Goal: Navigation & Orientation: Find specific page/section

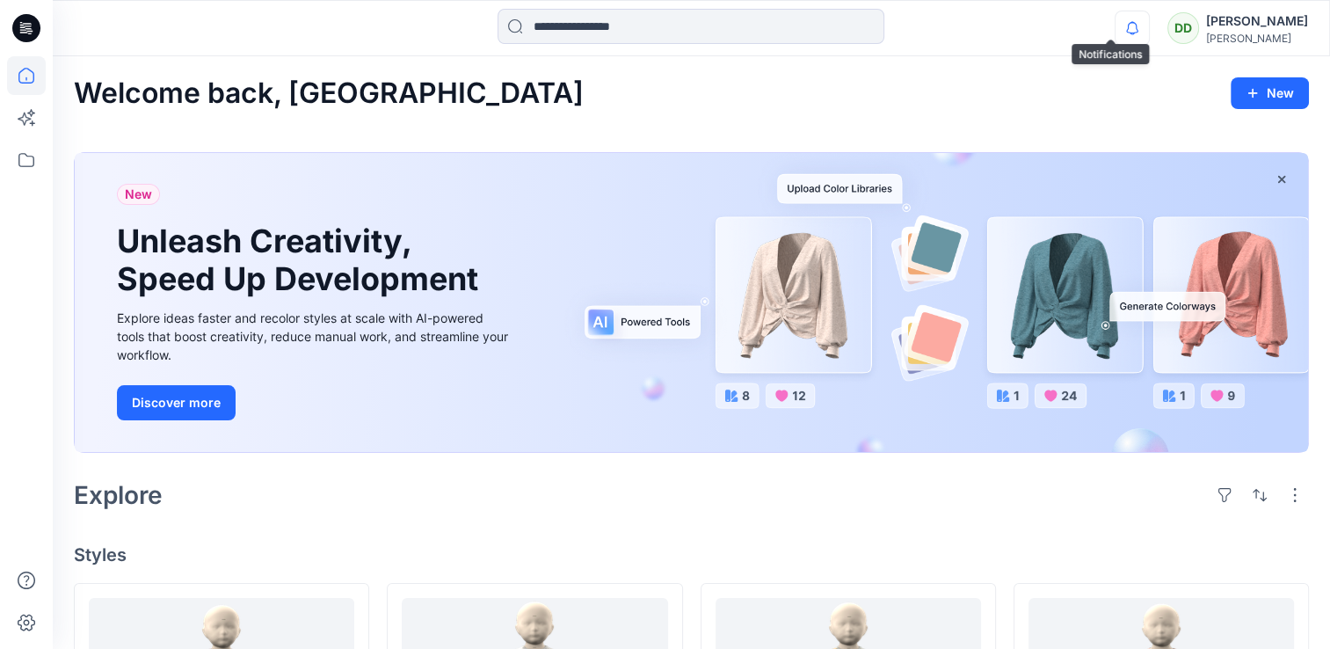
click at [1115, 20] on icon "button" at bounding box center [1131, 28] width 33 height 35
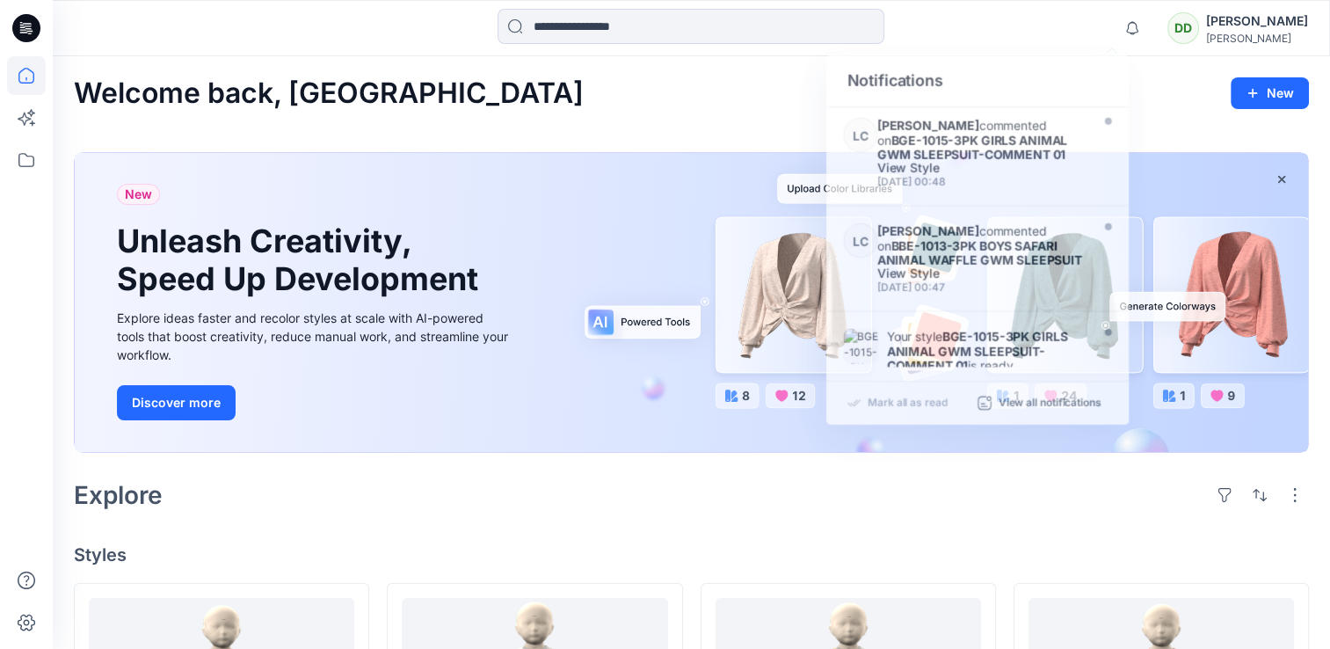
click at [659, 84] on div "Welcome back, Duleeka New" at bounding box center [691, 93] width 1235 height 33
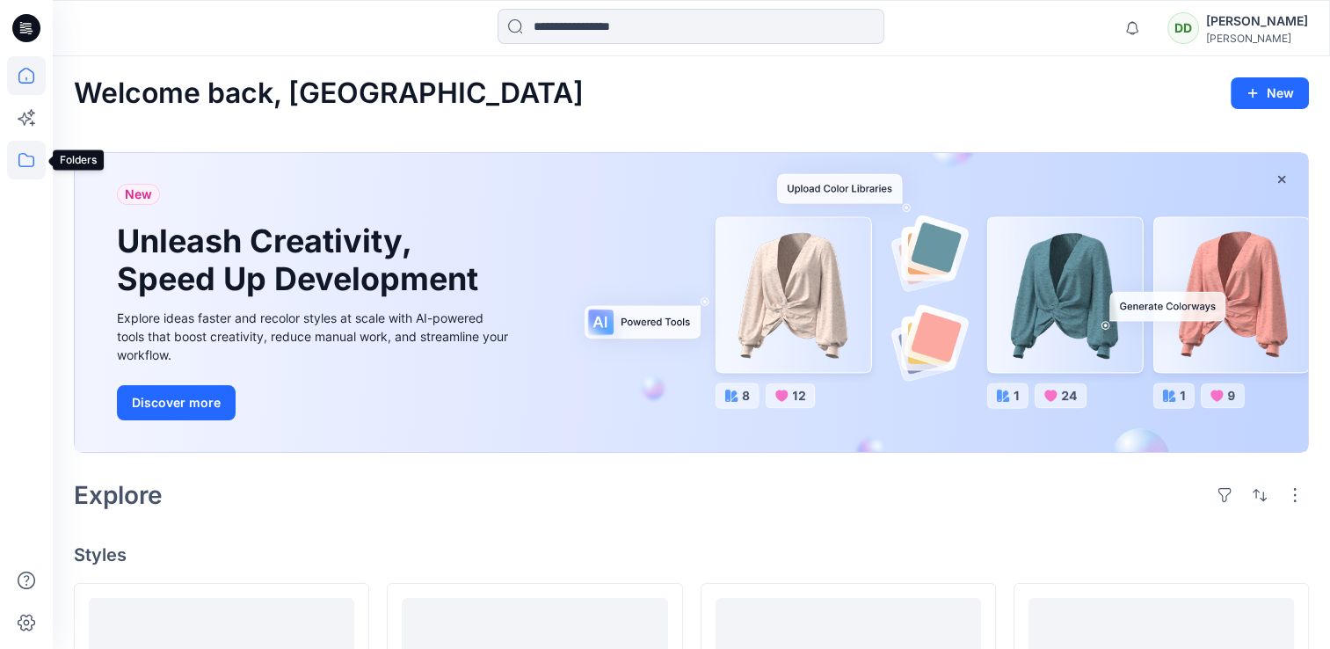
click at [33, 163] on icon at bounding box center [26, 160] width 16 height 14
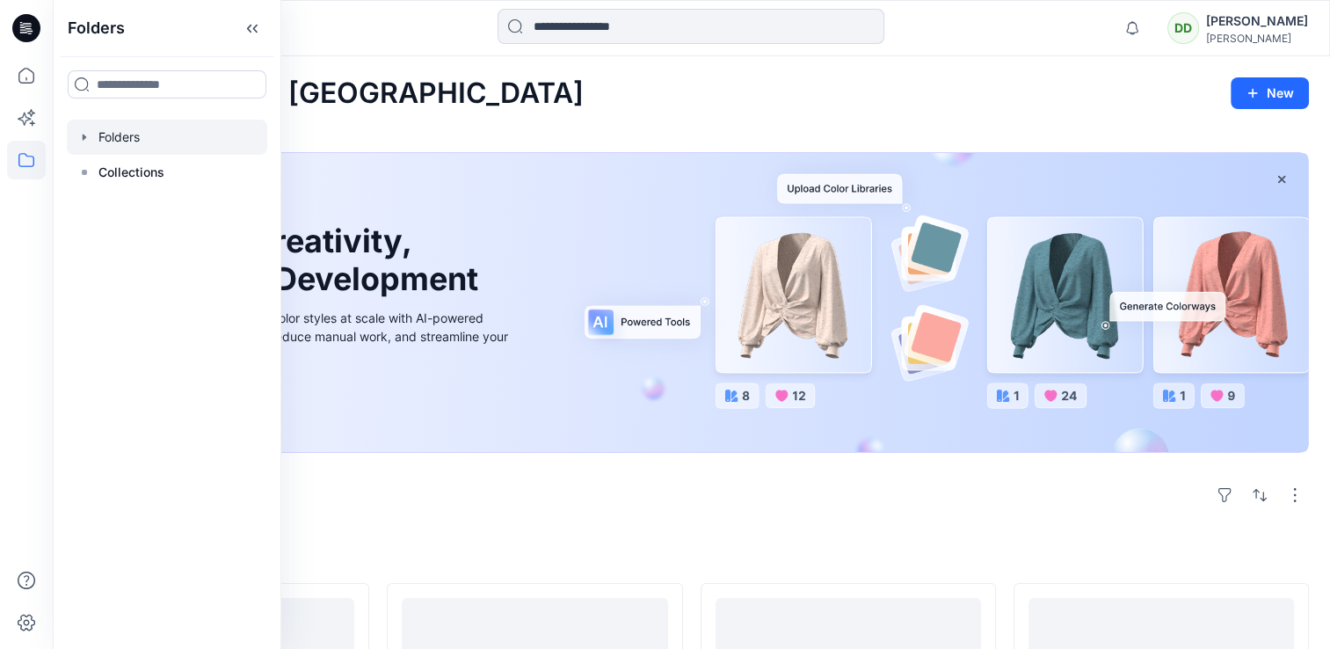
click at [126, 139] on div at bounding box center [167, 137] width 200 height 35
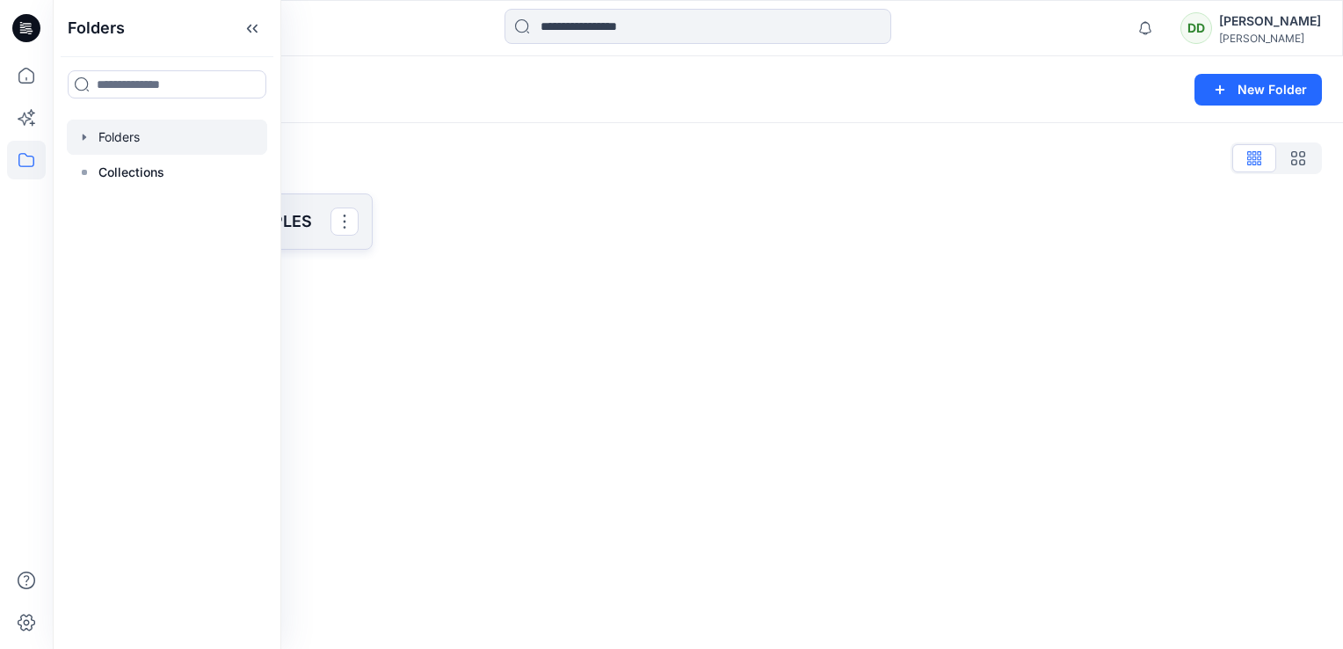
click at [294, 211] on p "SAINSBURY 3D SAMPLES" at bounding box center [221, 221] width 218 height 25
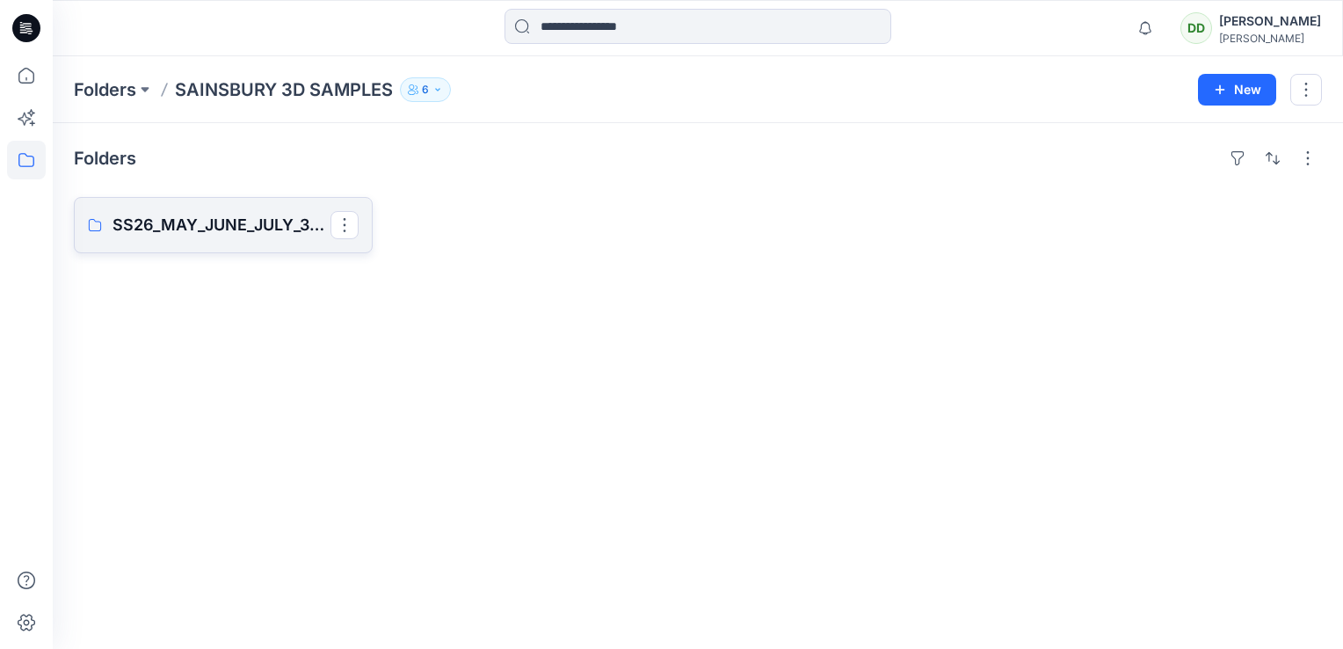
click at [200, 248] on link "SS26_MAY_JUNE_JULY_3D SAMPLES" at bounding box center [223, 225] width 299 height 56
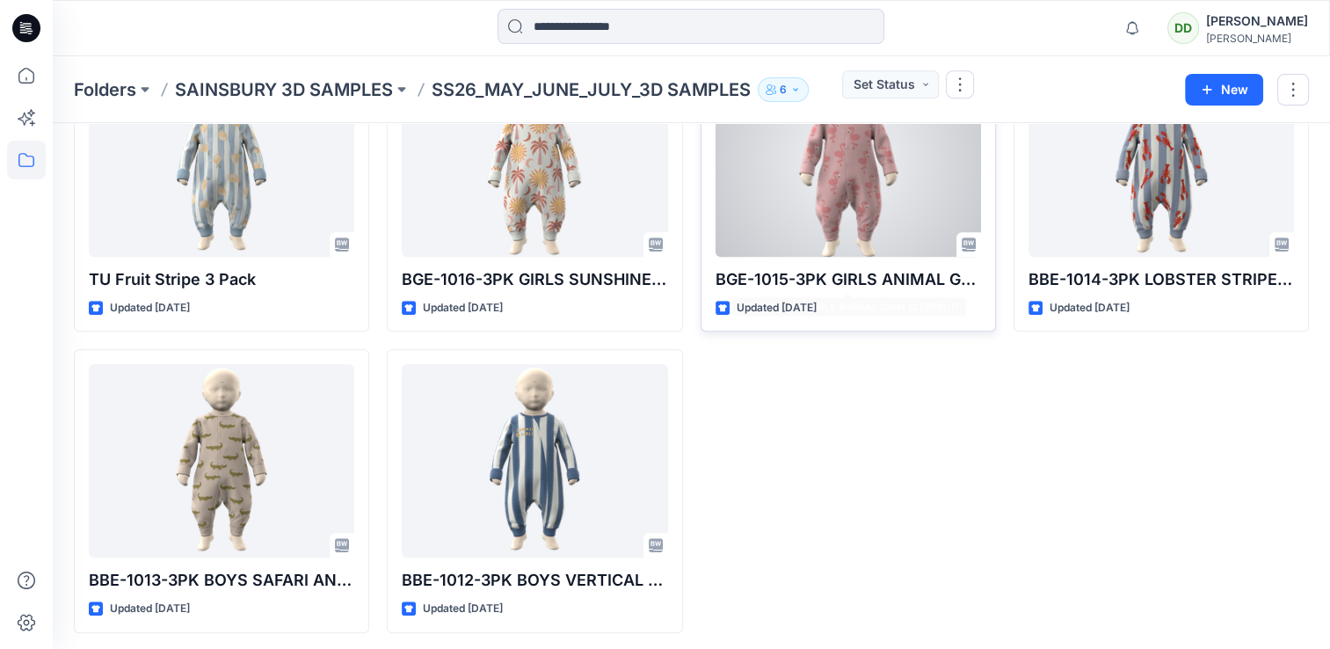
scroll to position [1055, 0]
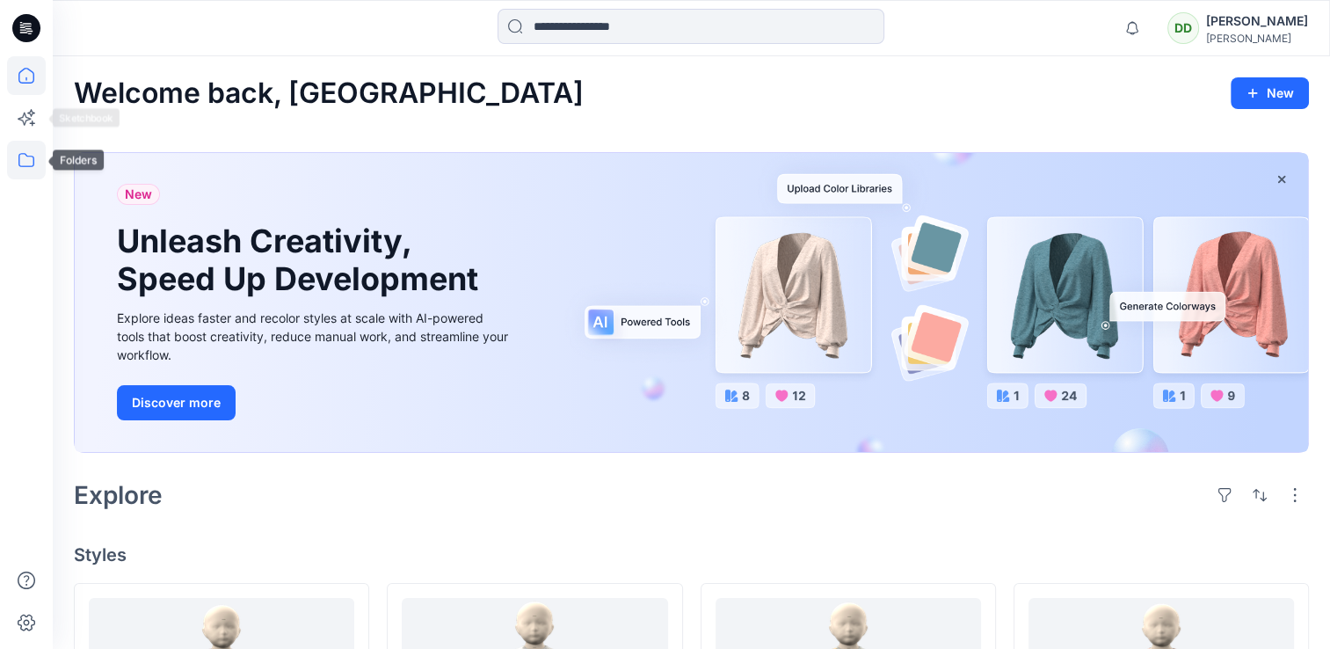
click at [21, 141] on icon at bounding box center [26, 160] width 39 height 39
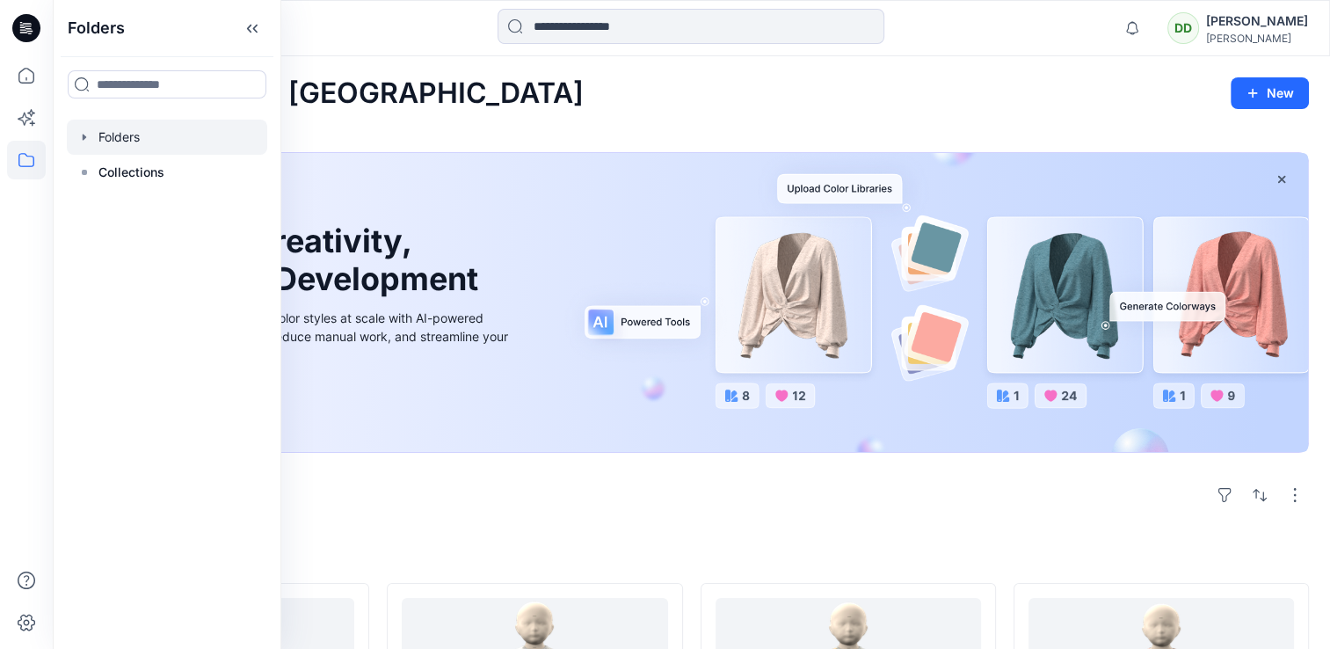
click at [134, 135] on div at bounding box center [167, 137] width 200 height 35
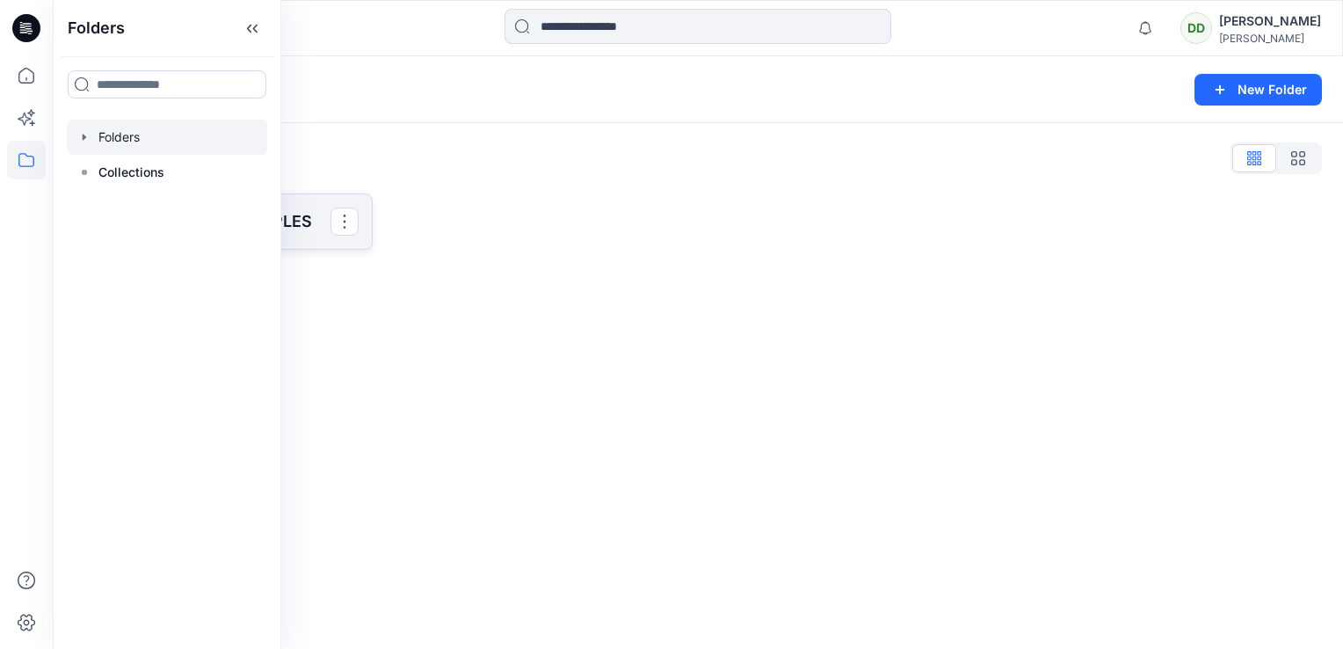
click at [291, 234] on link "SAINSBURY 3D SAMPLES" at bounding box center [223, 221] width 299 height 56
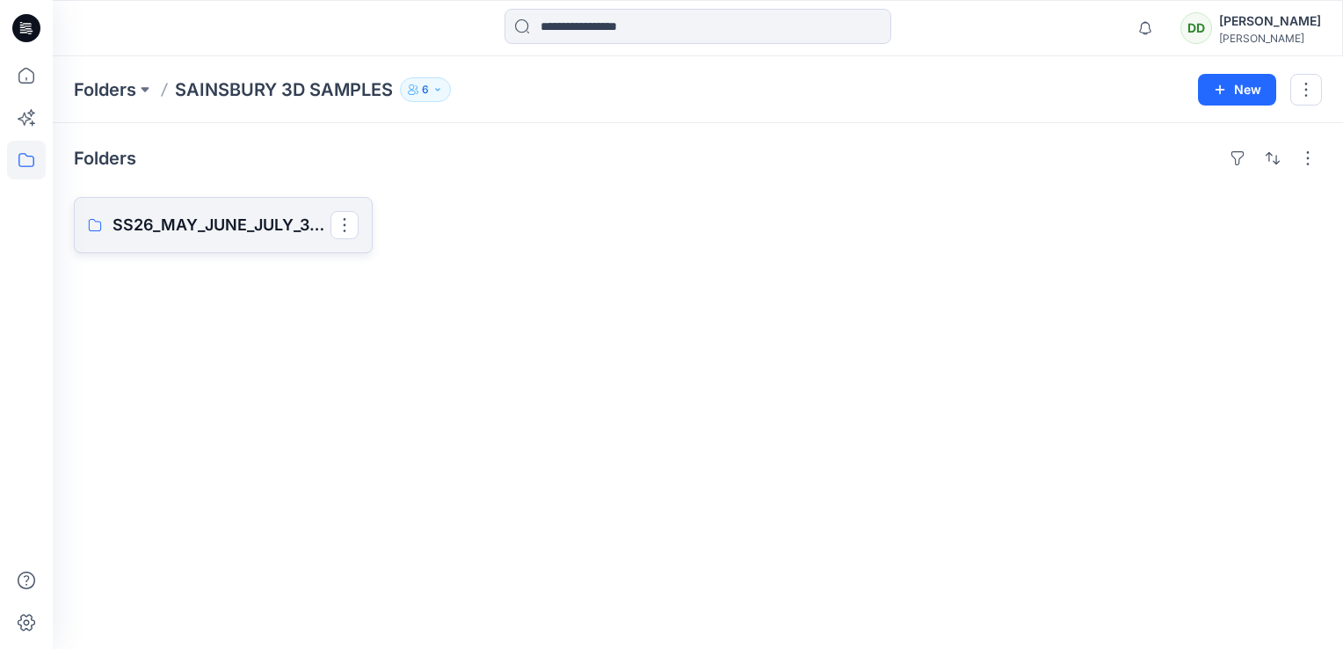
click at [183, 215] on p "SS26_MAY_JUNE_JULY_3D SAMPLES" at bounding box center [221, 225] width 218 height 25
